Goal: Information Seeking & Learning: Compare options

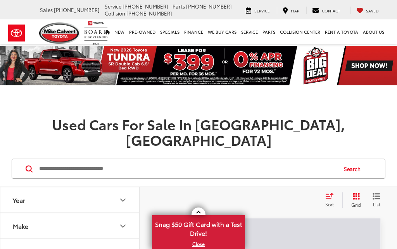
scroll to position [5, 0]
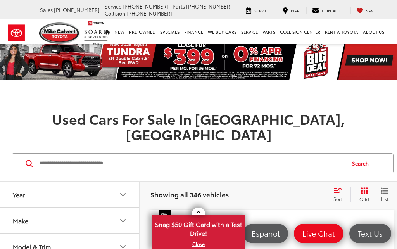
click at [24, 217] on div "Make" at bounding box center [21, 220] width 16 height 7
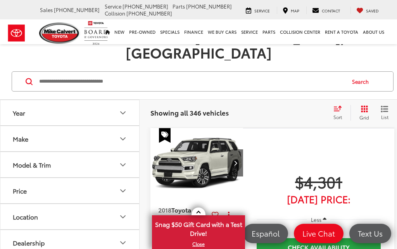
scroll to position [0, 0]
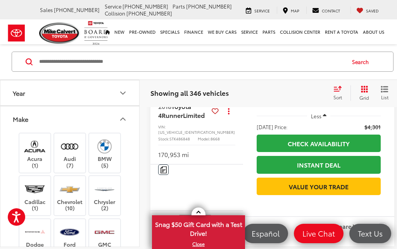
scroll to position [322, 0]
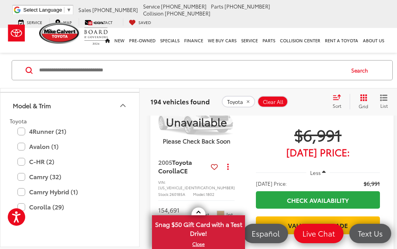
scroll to position [445, 0]
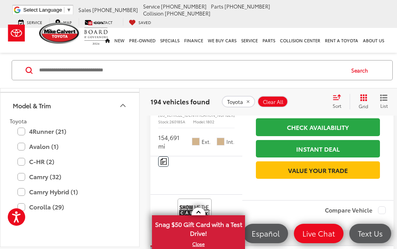
click at [19, 138] on label "4Runner (21)" at bounding box center [69, 132] width 105 height 14
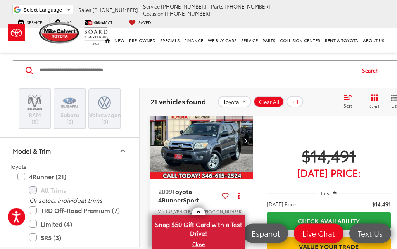
scroll to position [984, 0]
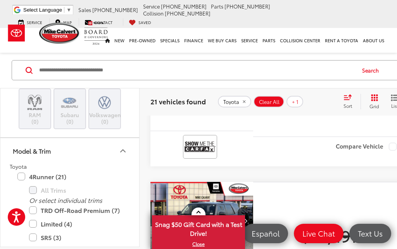
click at [45, 244] on label "SR5 (3)" at bounding box center [75, 238] width 93 height 14
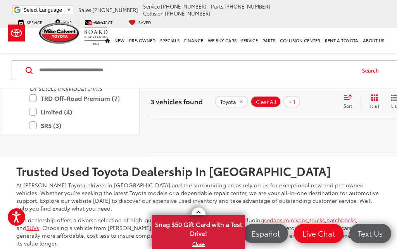
scroll to position [780, 0]
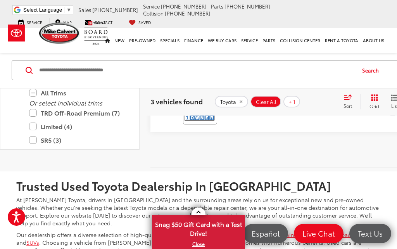
click at [20, 86] on label "4Runner (21)" at bounding box center [69, 80] width 105 height 14
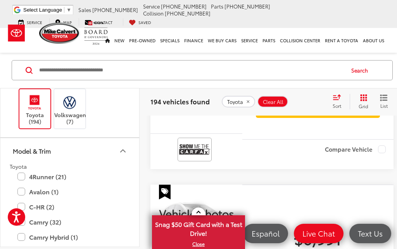
scroll to position [269, 0]
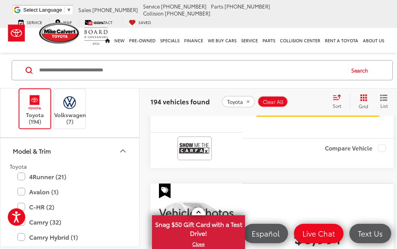
click at [120, 156] on icon "Model & Trim" at bounding box center [122, 150] width 9 height 9
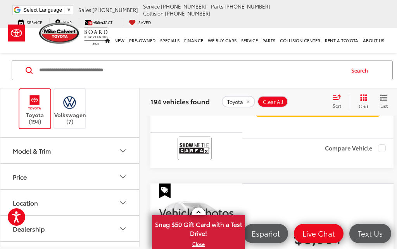
click at [91, 163] on button "Model & Trim" at bounding box center [70, 150] width 140 height 25
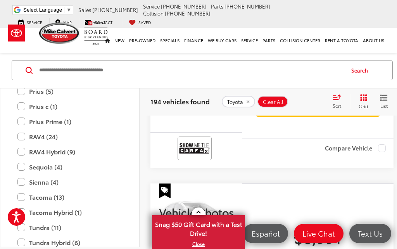
scroll to position [590, 0]
click at [36, 143] on label "RAV4 (24)" at bounding box center [69, 136] width 105 height 14
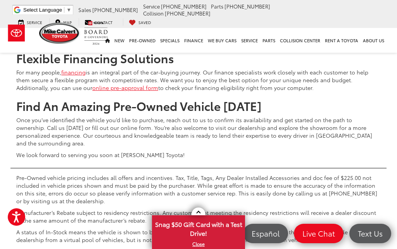
scroll to position [3182, 0]
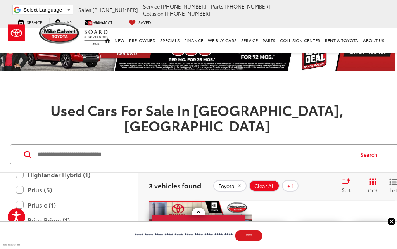
scroll to position [14, 2]
